Goal: Task Accomplishment & Management: Use online tool/utility

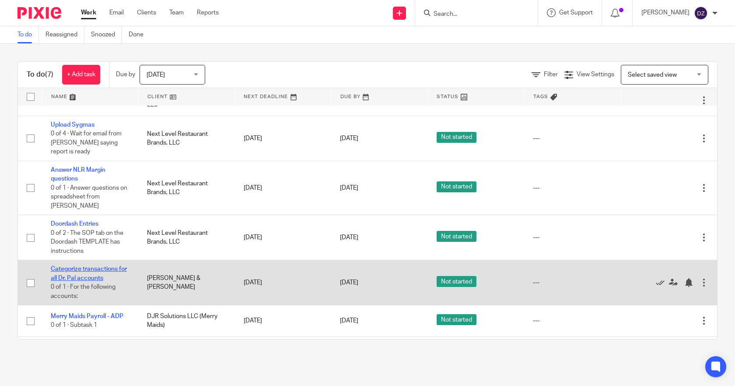
scroll to position [6, 0]
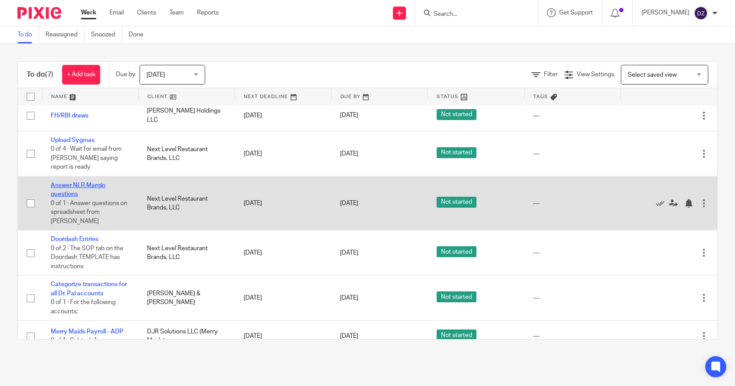
click at [83, 184] on link "Answer NLR Margin questions" at bounding box center [78, 189] width 55 height 15
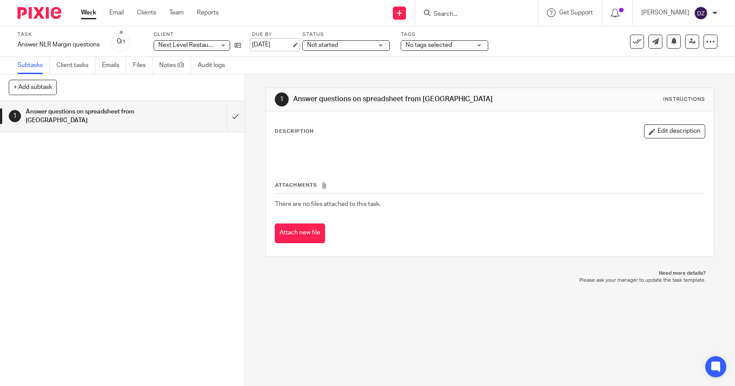
click at [272, 42] on link "[DATE]" at bounding box center [271, 44] width 39 height 9
click at [90, 13] on link "Work" at bounding box center [88, 12] width 15 height 9
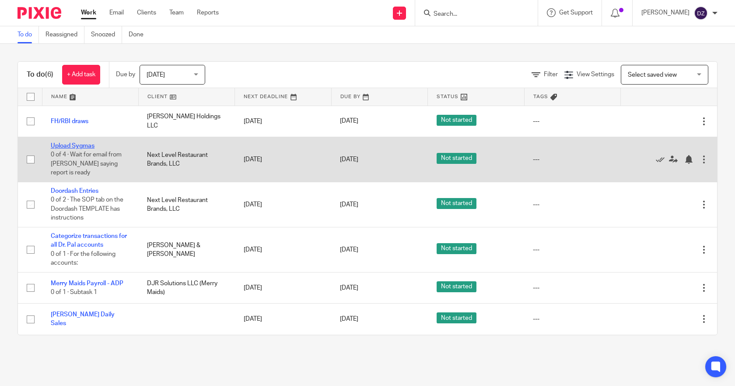
click at [86, 145] on link "Upload Sygmas" at bounding box center [73, 146] width 44 height 6
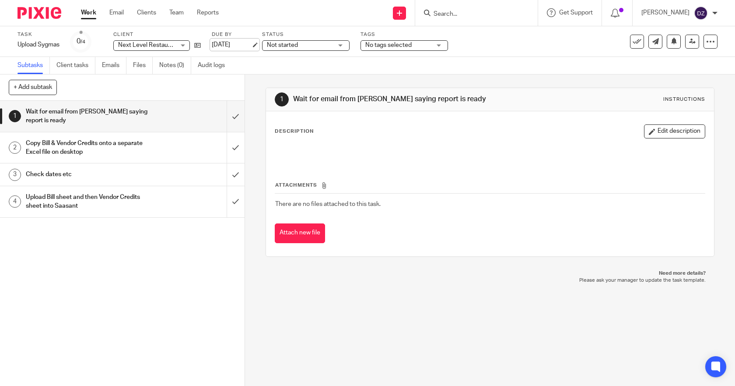
click at [241, 44] on link "[DATE]" at bounding box center [231, 44] width 39 height 9
click at [85, 13] on link "Work" at bounding box center [88, 12] width 15 height 9
